Goal: Task Accomplishment & Management: Manage account settings

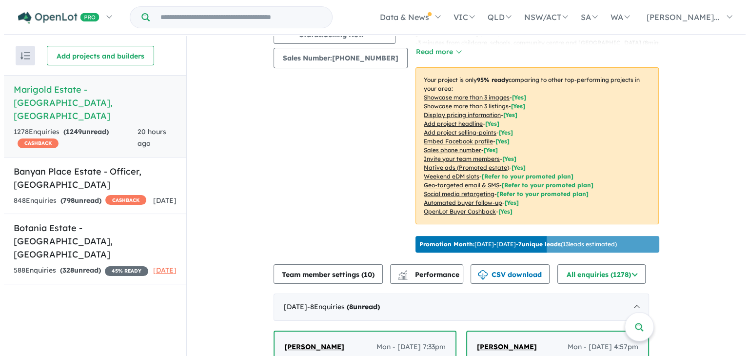
scroll to position [94, 0]
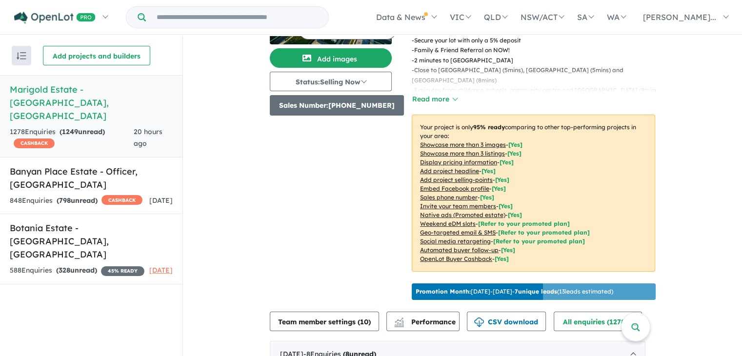
click at [337, 109] on button "Sales Number: [PHONE_NUMBER]" at bounding box center [337, 105] width 134 height 20
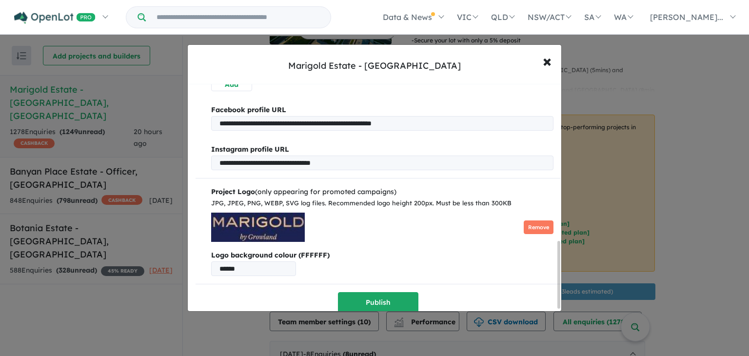
scroll to position [530, 0]
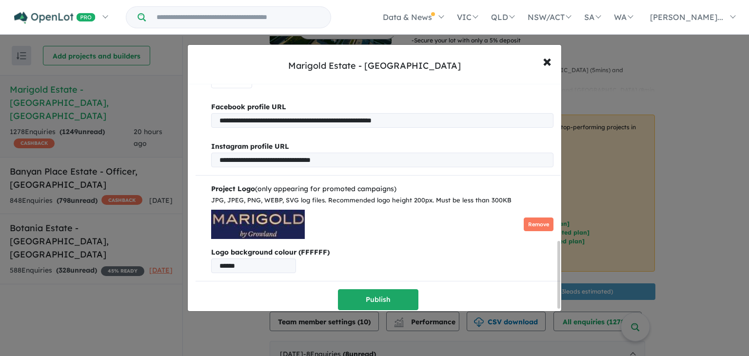
drag, startPoint x: 560, startPoint y: 130, endPoint x: 559, endPoint y: 284, distance: 154.1
click at [559, 284] on div at bounding box center [558, 275] width 3 height 68
click at [547, 61] on span "×" at bounding box center [547, 60] width 9 height 21
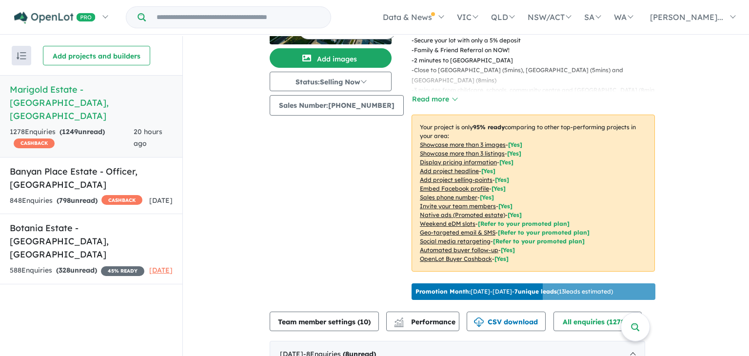
click at [337, 317] on div "Marigold Estate - Tarneit × Close Sales Info Land Stock List ( 4 ) H&L List ( 2…" at bounding box center [374, 178] width 749 height 356
drag, startPoint x: 740, startPoint y: 55, endPoint x: 741, endPoint y: 82, distance: 27.8
click at [741, 82] on div "Marigold Estate - Tarneit × Close Sales Info Land Stock List ( 4 ) H&L List ( 2…" at bounding box center [374, 178] width 749 height 356
drag, startPoint x: 738, startPoint y: 59, endPoint x: 747, endPoint y: 91, distance: 32.8
click at [747, 91] on div "Marigold Estate - Tarneit × Close Sales Info Land Stock List ( 4 ) H&L List ( 2…" at bounding box center [374, 178] width 749 height 356
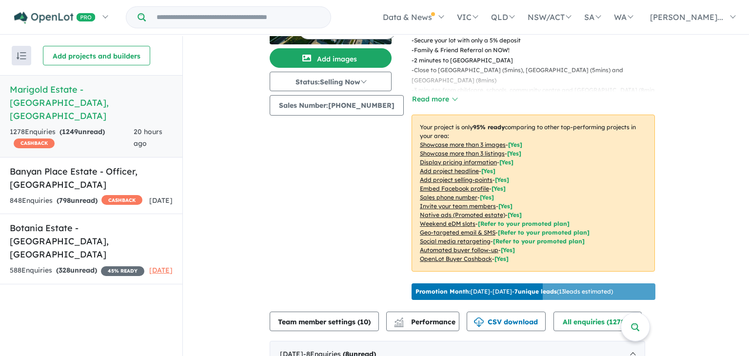
click at [737, 160] on div "Marigold Estate - Tarneit × Close Sales Info Land Stock List ( 4 ) H&L List ( 2…" at bounding box center [374, 178] width 749 height 356
drag, startPoint x: 741, startPoint y: 119, endPoint x: 740, endPoint y: 146, distance: 26.8
click at [740, 146] on div "Marigold Estate - Tarneit × Close Sales Info Land Stock List ( 4 ) H&L List ( 2…" at bounding box center [374, 178] width 749 height 356
click at [301, 318] on div "Marigold Estate - Tarneit × Close Sales Info Land Stock List ( 4 ) H&L List ( 2…" at bounding box center [374, 178] width 749 height 356
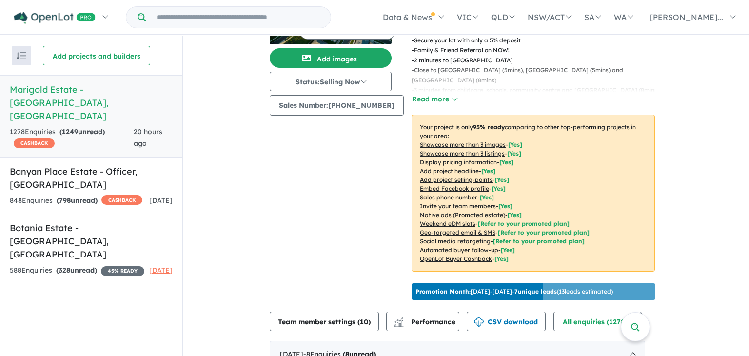
click at [301, 318] on div "Marigold Estate - Tarneit × Close Sales Info Land Stock List ( 4 ) H&L List ( 2…" at bounding box center [374, 178] width 749 height 356
click at [267, 261] on div "Sales Info Land Stock List ( 4 ) H&L List ( 2 ) Townhouse List ( 0 )" at bounding box center [378, 177] width 381 height 234
drag, startPoint x: 737, startPoint y: 58, endPoint x: 748, endPoint y: 107, distance: 50.4
click at [748, 107] on div "Marigold Estate - Tarneit × Close Sales Info Land Stock List ( 4 ) H&L List ( 2…" at bounding box center [374, 178] width 749 height 356
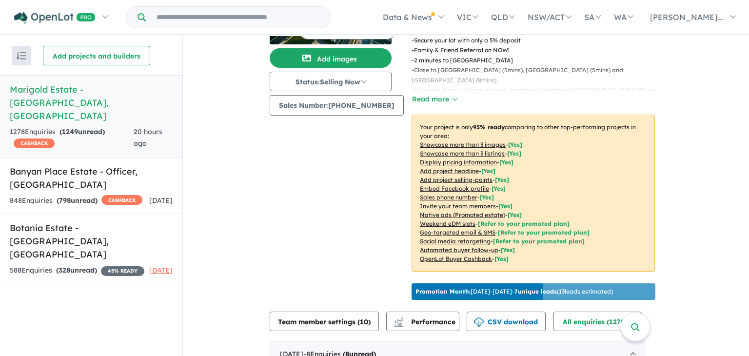
drag, startPoint x: 739, startPoint y: 104, endPoint x: 713, endPoint y: 276, distance: 173.7
click at [713, 276] on div "Marigold Estate - Tarneit × Close Sales Info Land Stock List ( 4 ) H&L List ( 2…" at bounding box center [374, 178] width 749 height 356
click at [741, 321] on div "Marigold Estate - Tarneit × Close Sales Info Land Stock List ( 4 ) H&L List ( 2…" at bounding box center [374, 178] width 749 height 356
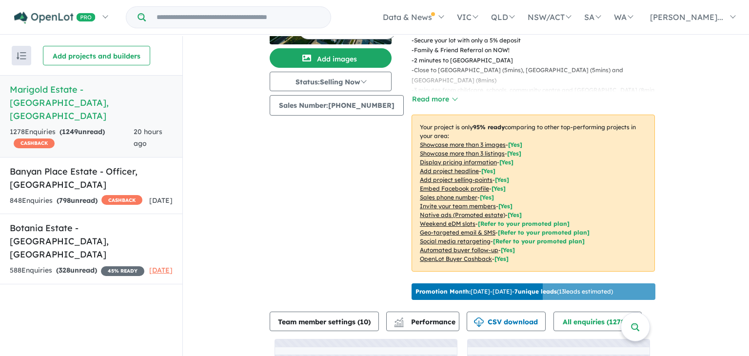
click at [741, 321] on div "Marigold Estate - Tarneit × Close Sales Info Land Stock List ( 4 ) H&L List ( 2…" at bounding box center [374, 178] width 749 height 356
drag, startPoint x: 739, startPoint y: 62, endPoint x: 738, endPoint y: 84, distance: 22.4
click at [738, 84] on div "Marigold Estate - Tarneit × Close Sales Info Land Stock List ( 4 ) H&L List ( 2…" at bounding box center [374, 178] width 749 height 356
click at [737, 49] on div "Marigold Estate - Tarneit × Close Sales Info Land Stock List ( 4 ) H&L List ( 2…" at bounding box center [374, 178] width 749 height 356
click at [310, 304] on div "Marigold Estate - Tarneit × Close Sales Info Land Stock List ( 4 ) H&L List ( 2…" at bounding box center [374, 178] width 749 height 356
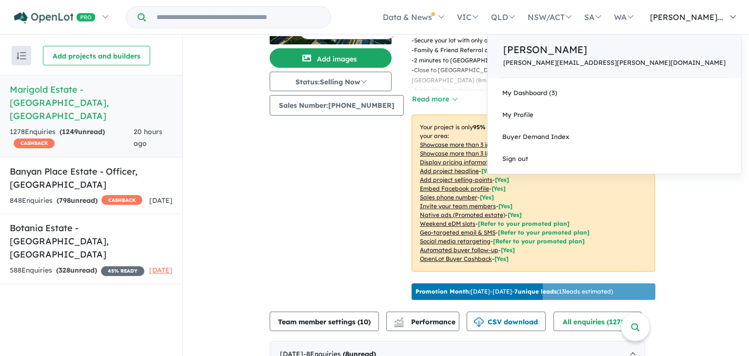
click at [650, 61] on p "[PERSON_NAME][EMAIL_ADDRESS][PERSON_NAME][DOMAIN_NAME]" at bounding box center [614, 62] width 222 height 7
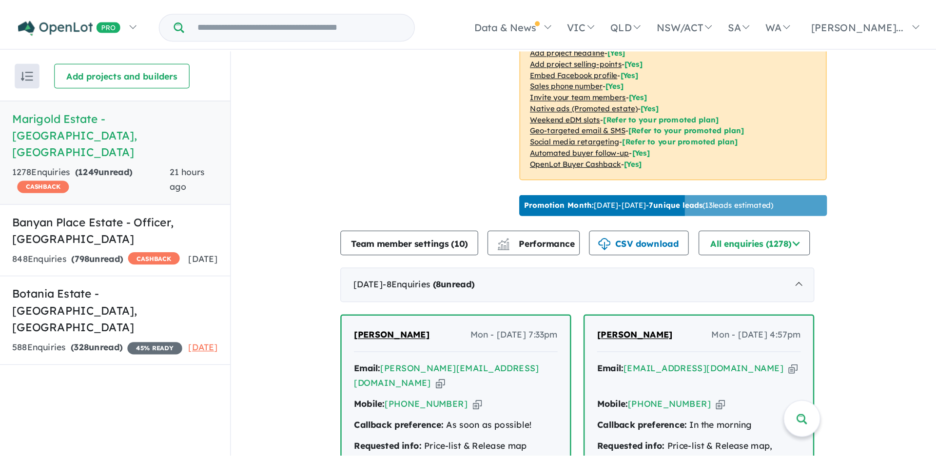
scroll to position [232, 0]
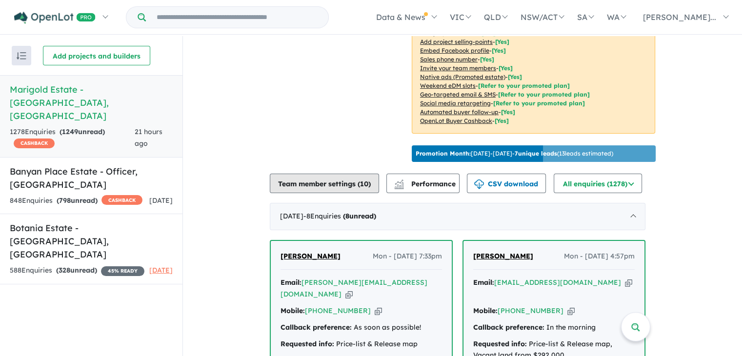
click at [317, 178] on button "Team member settings ( 10 )" at bounding box center [324, 184] width 109 height 20
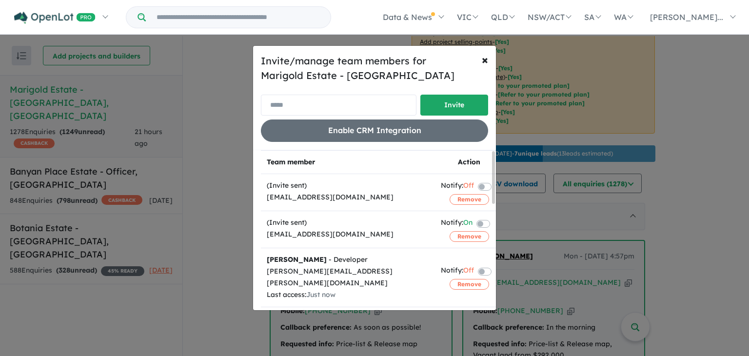
click at [340, 104] on input "email" at bounding box center [339, 105] width 156 height 21
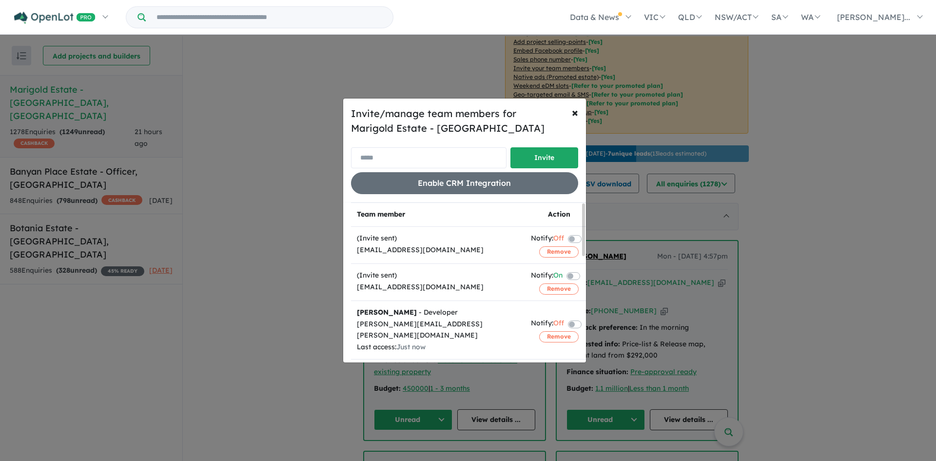
paste input "**********"
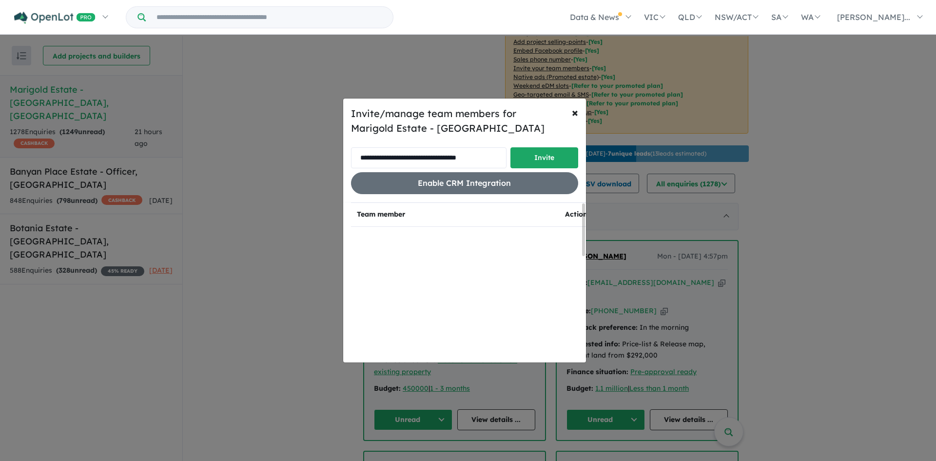
click at [392, 157] on input "**********" at bounding box center [429, 157] width 156 height 21
click at [465, 157] on input "**********" at bounding box center [429, 157] width 156 height 21
drag, startPoint x: 467, startPoint y: 158, endPoint x: 341, endPoint y: 152, distance: 126.4
click at [341, 152] on div "**********" at bounding box center [468, 230] width 936 height 461
type input "**********"
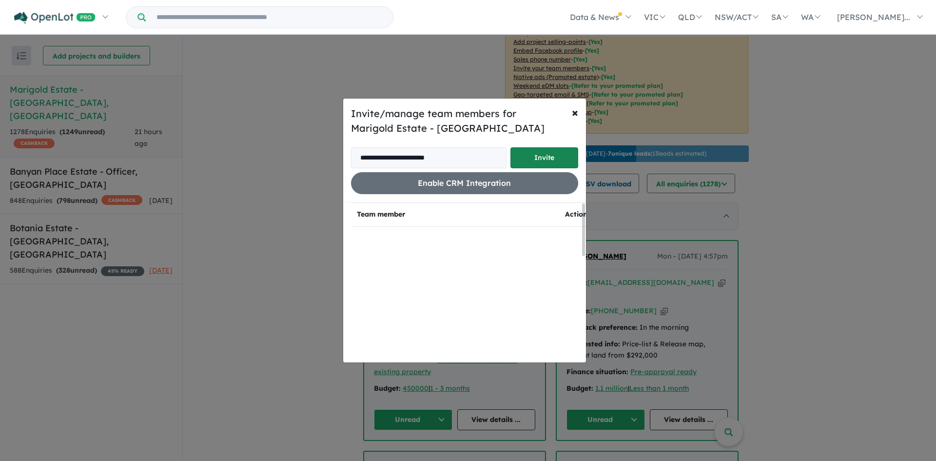
click at [551, 154] on button "Invite" at bounding box center [545, 157] width 68 height 21
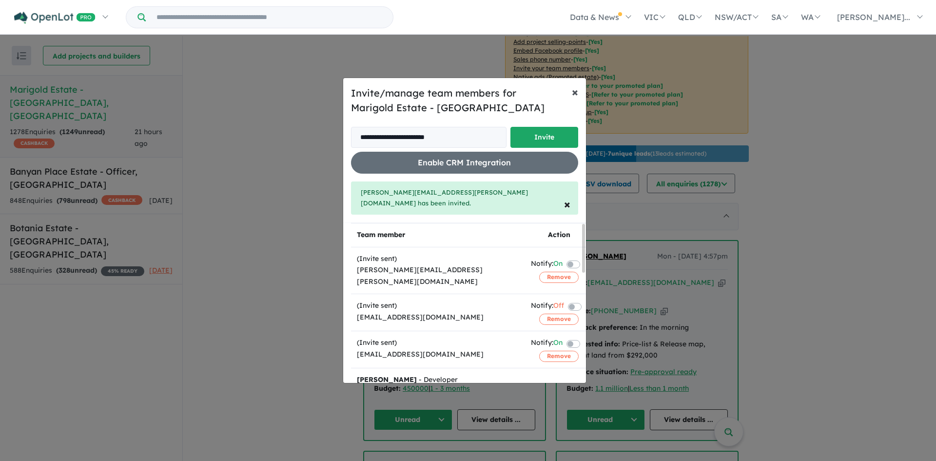
click at [575, 98] on span "×" at bounding box center [575, 91] width 6 height 15
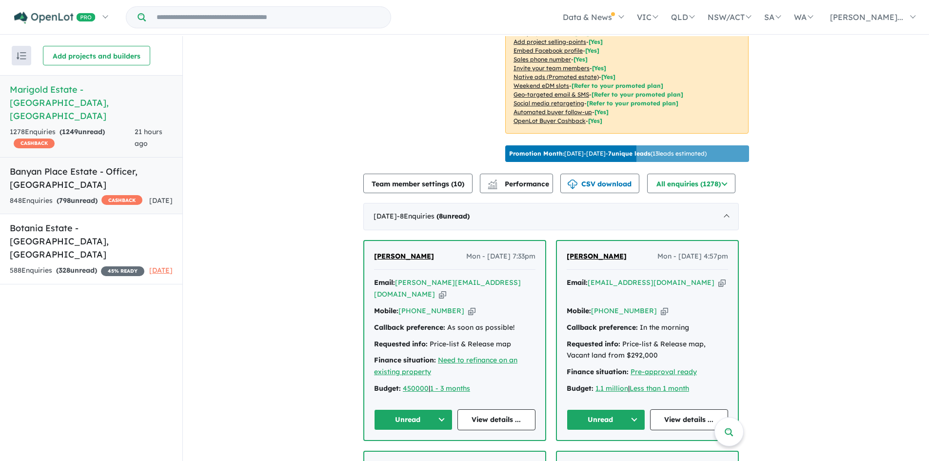
click at [34, 165] on h5 "Banyan Place Estate - Officer , VIC" at bounding box center [91, 178] width 163 height 26
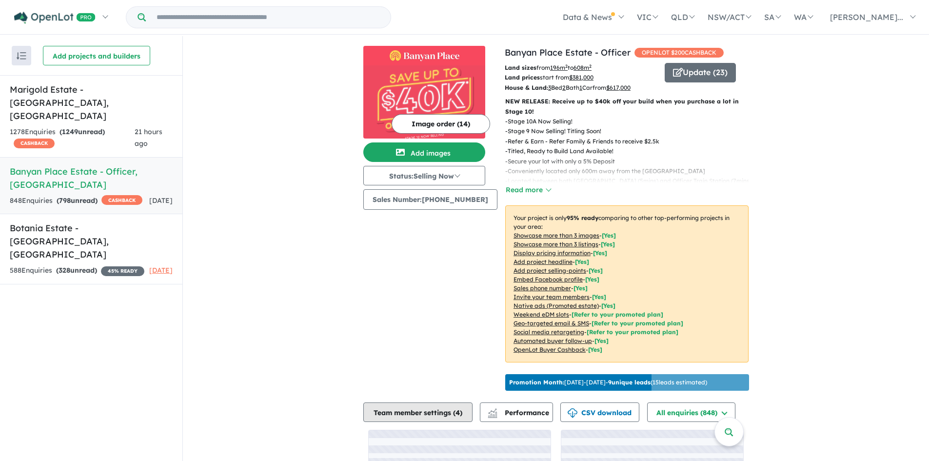
click at [405, 356] on button "Team member settings ( 4 )" at bounding box center [417, 412] width 109 height 20
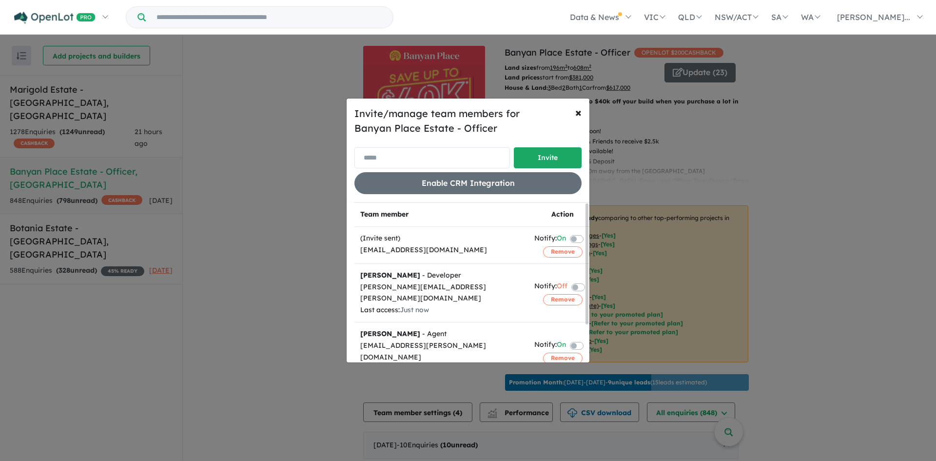
click at [397, 154] on input "email" at bounding box center [433, 157] width 156 height 21
paste input "**********"
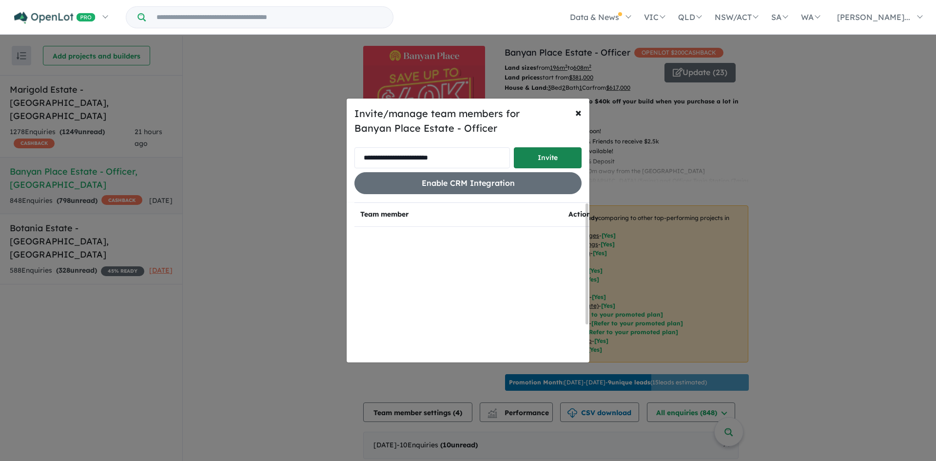
type input "**********"
click at [553, 150] on button "Invite" at bounding box center [548, 157] width 68 height 21
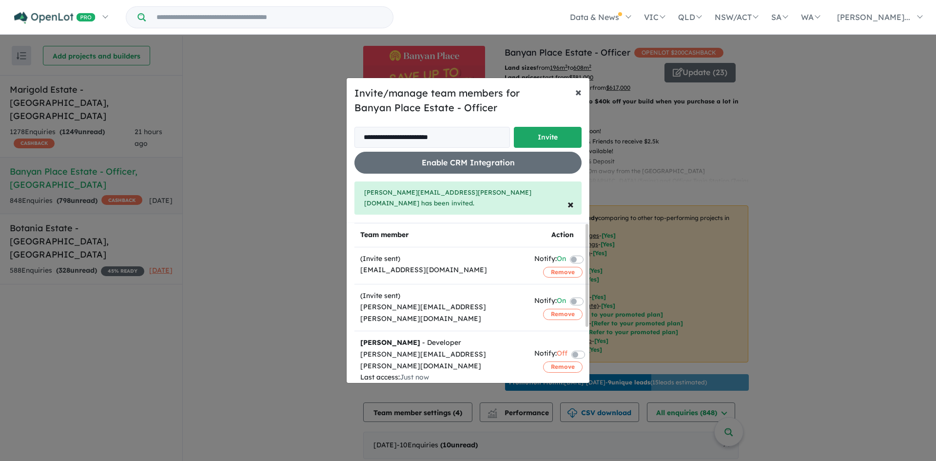
click at [580, 97] on span "×" at bounding box center [578, 91] width 6 height 15
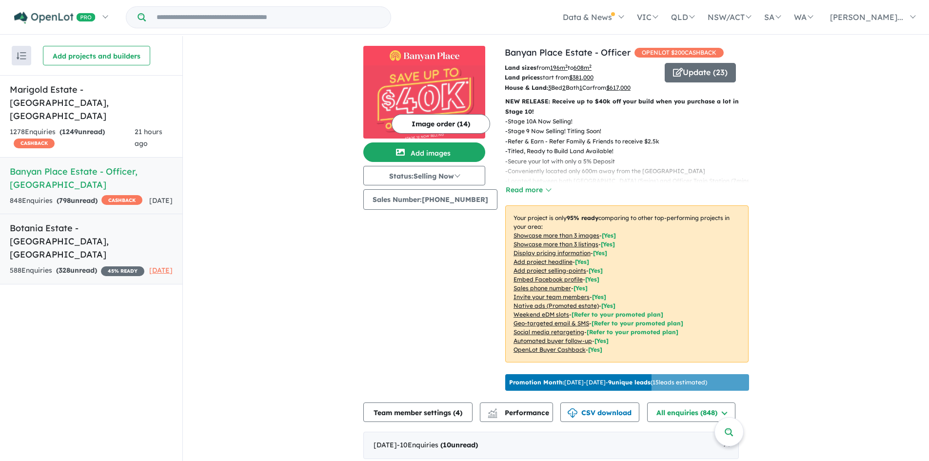
click at [66, 221] on h5 "Botania Estate - Fraser Rise , VIC" at bounding box center [91, 241] width 163 height 40
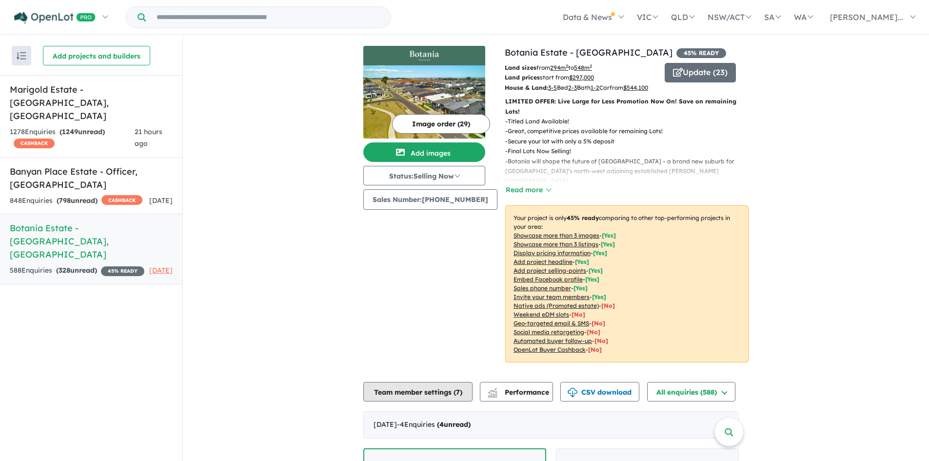
click at [412, 356] on button "Team member settings ( 7 )" at bounding box center [417, 392] width 109 height 20
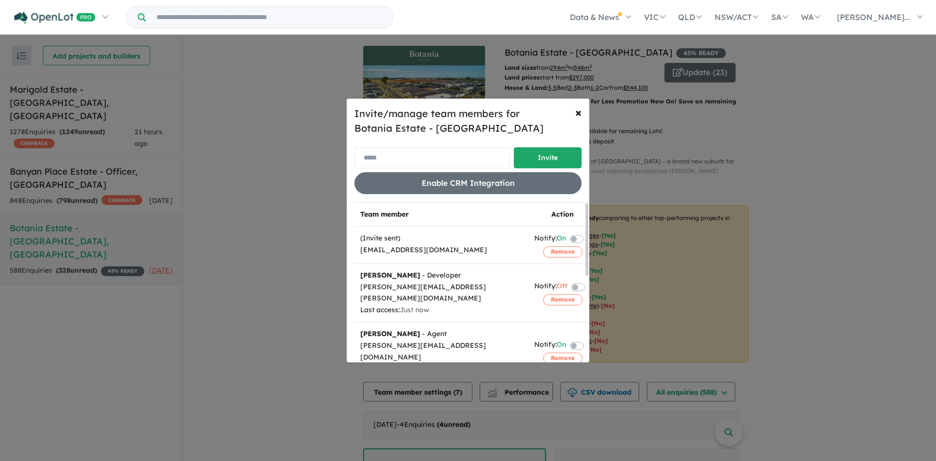
click at [387, 158] on input "email" at bounding box center [433, 157] width 156 height 21
paste input "**********"
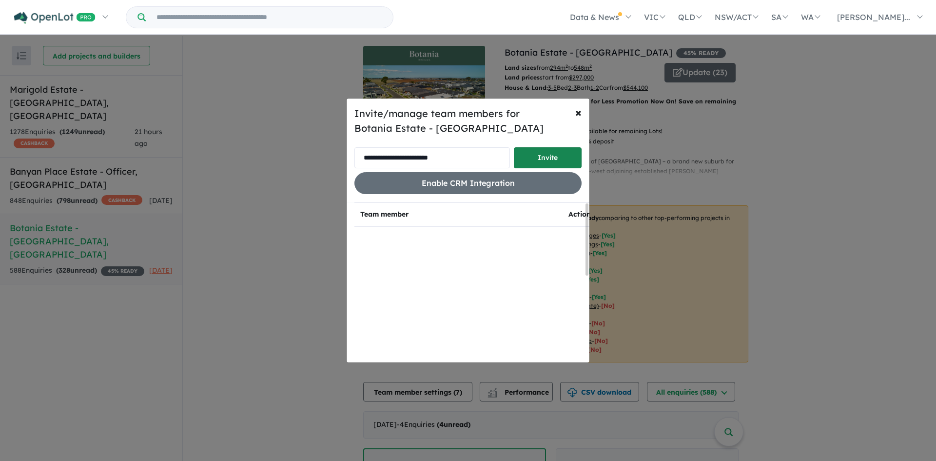
type input "**********"
click at [550, 158] on button "Invite" at bounding box center [548, 157] width 68 height 21
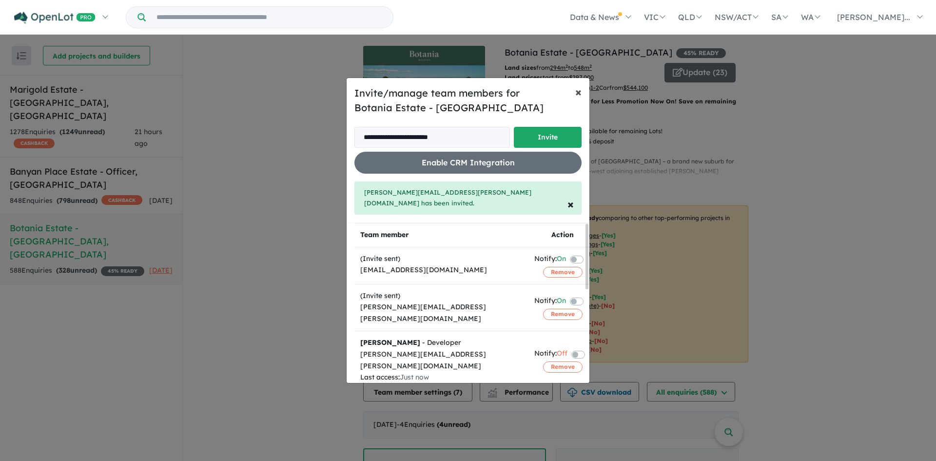
click at [576, 97] on span "×" at bounding box center [578, 91] width 6 height 15
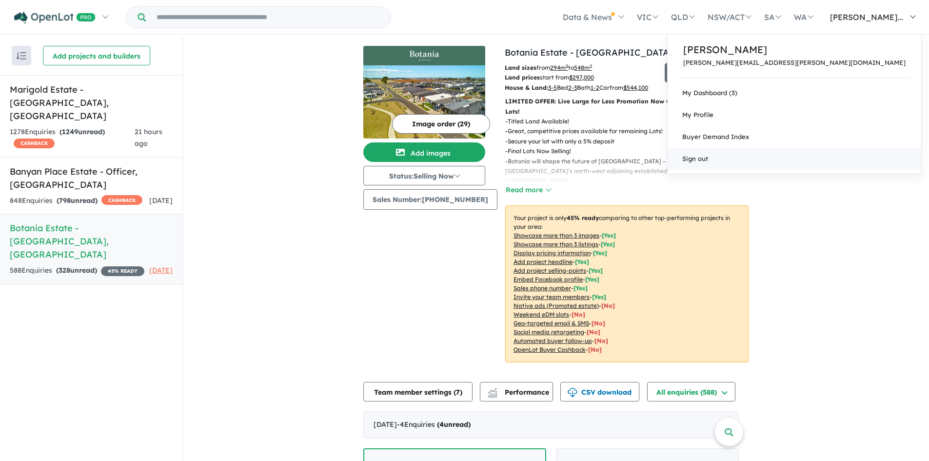
click at [749, 156] on link "Sign out" at bounding box center [795, 159] width 254 height 22
